Goal: Task Accomplishment & Management: Use online tool/utility

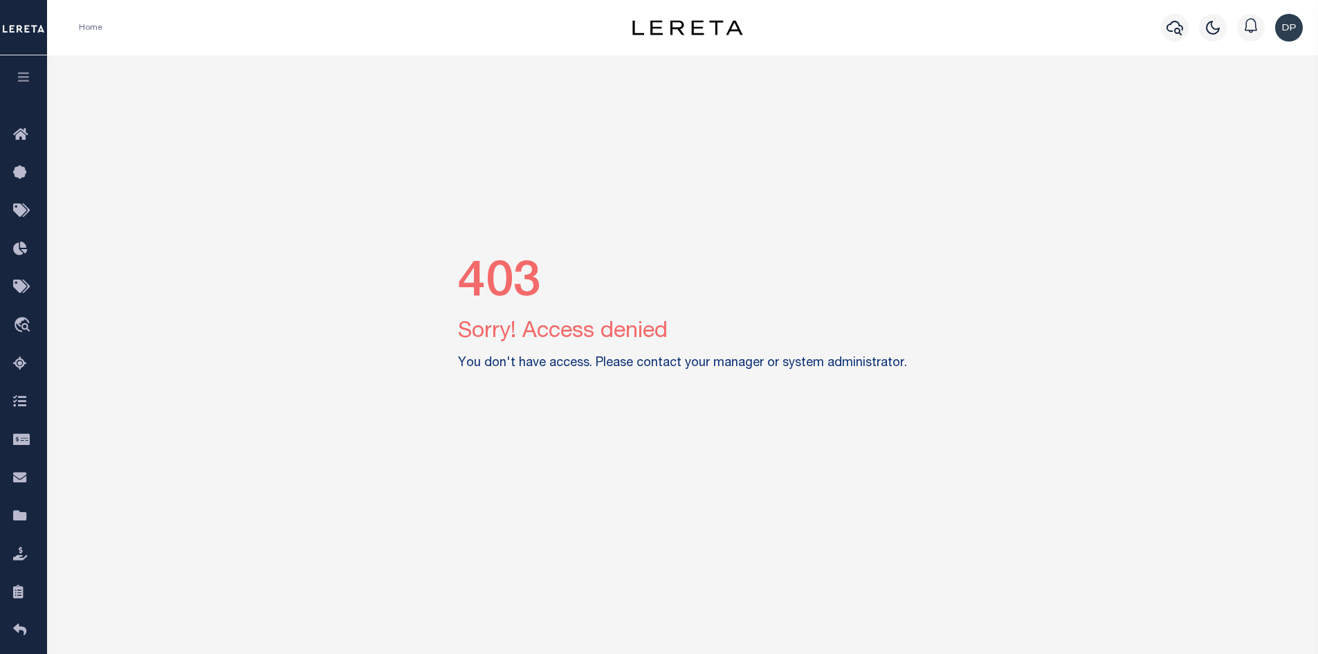
click at [1286, 26] on img "button" at bounding box center [1289, 28] width 28 height 28
click at [1237, 107] on link "Sign out" at bounding box center [1251, 98] width 109 height 23
click at [1281, 28] on img "button" at bounding box center [1289, 28] width 28 height 28
click at [1235, 101] on span "Sign out" at bounding box center [1233, 98] width 39 height 10
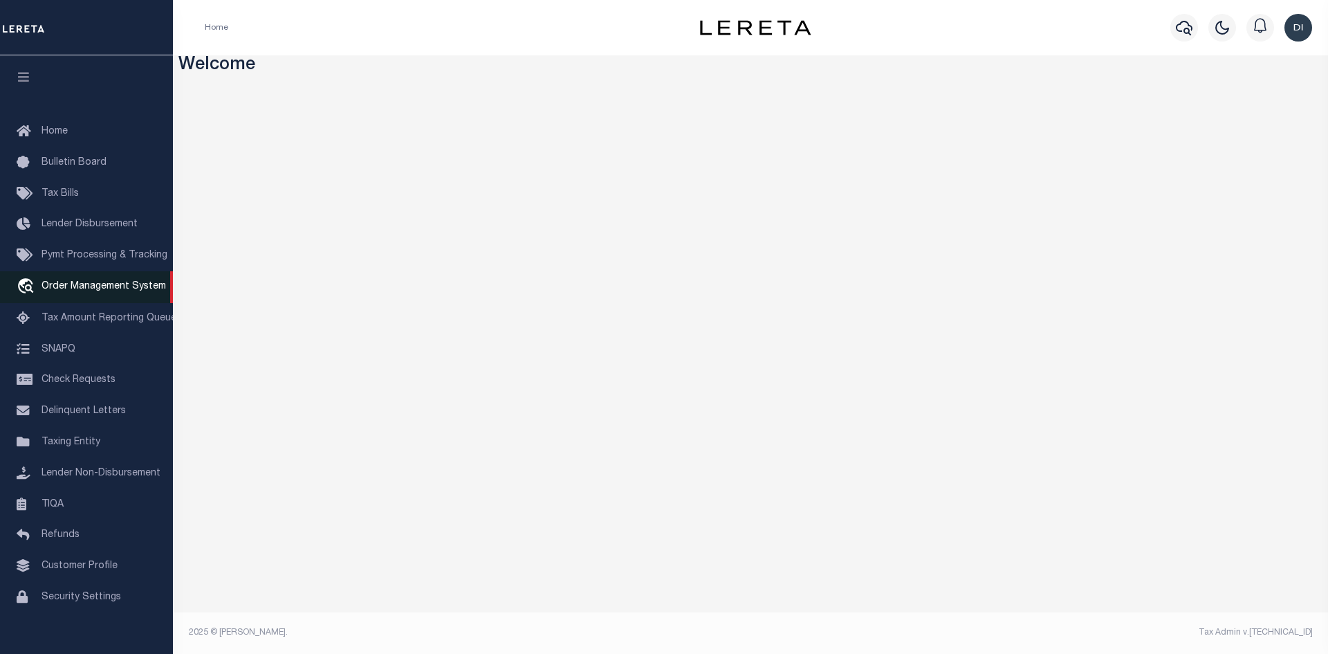
click at [112, 288] on span "Order Management System" at bounding box center [103, 287] width 124 height 10
